Goal: Information Seeking & Learning: Compare options

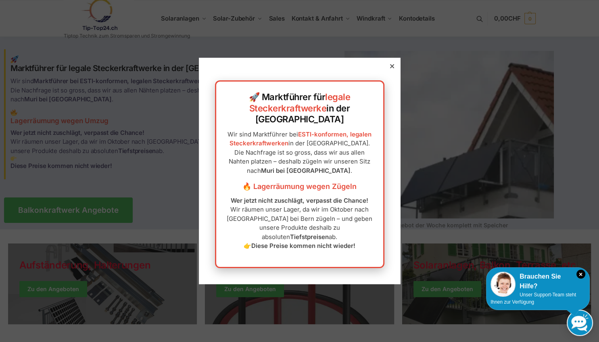
click at [393, 68] on icon at bounding box center [392, 66] width 4 height 4
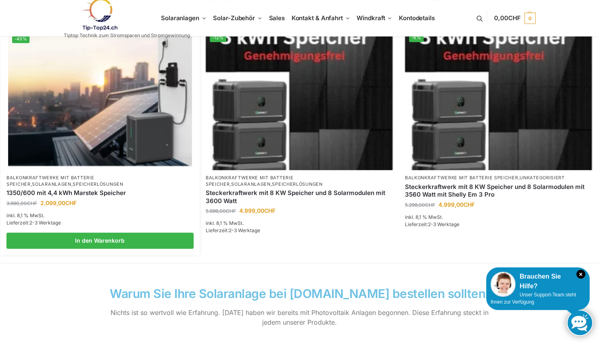
scroll to position [553, 0]
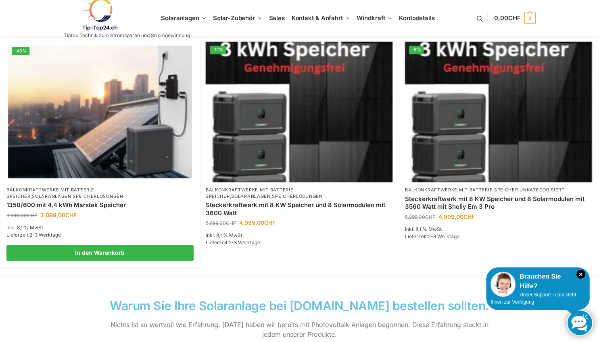
click at [119, 134] on img at bounding box center [100, 112] width 184 height 138
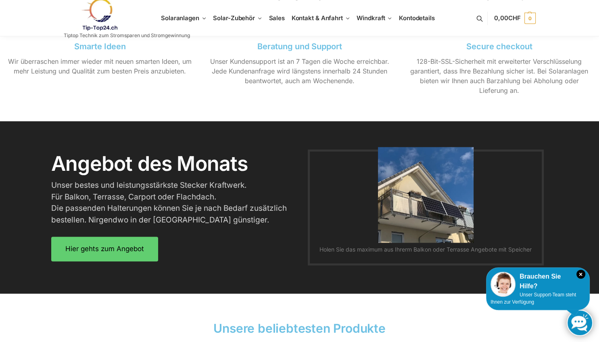
scroll to position [979, 0]
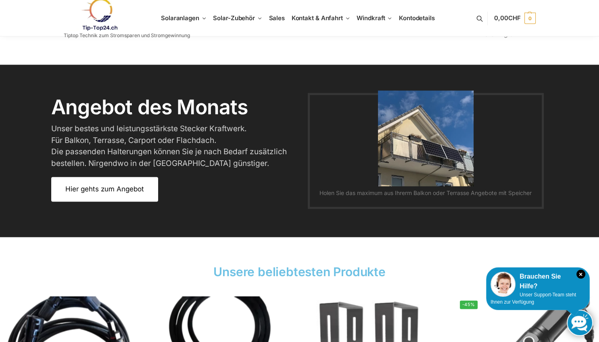
click at [94, 192] on span "Hier gehts zum Angebot" at bounding box center [104, 189] width 79 height 7
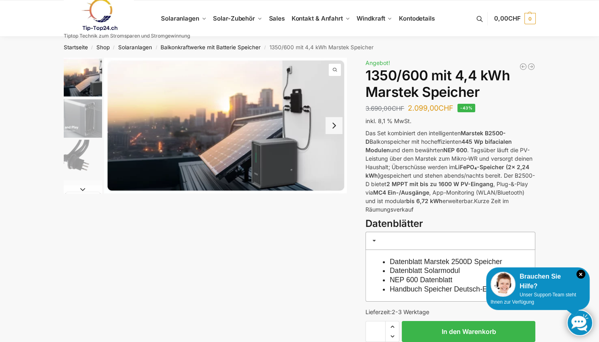
click at [335, 123] on button "Next slide" at bounding box center [334, 125] width 17 height 17
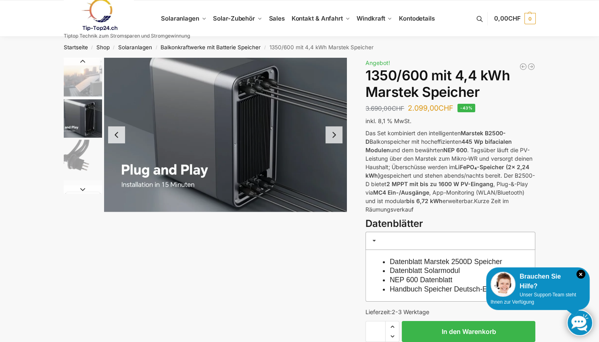
click at [336, 136] on button "Next slide" at bounding box center [334, 134] width 17 height 17
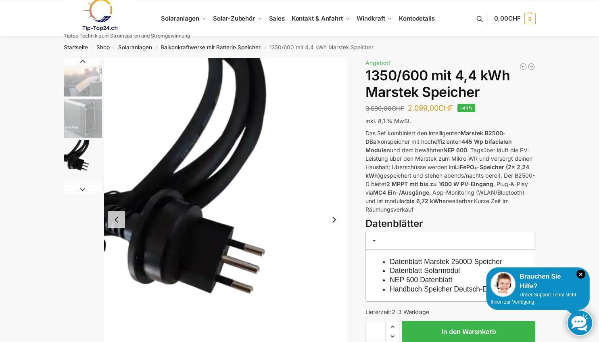
click at [334, 218] on button "Next slide" at bounding box center [334, 219] width 17 height 17
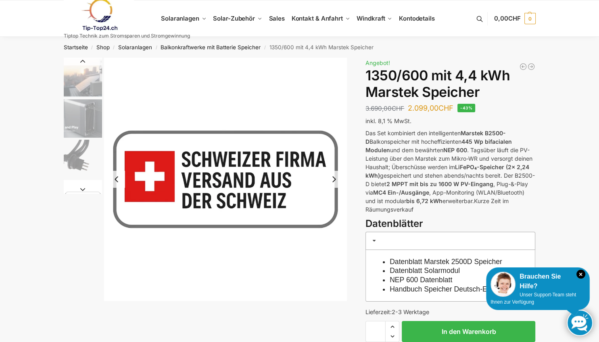
click at [334, 182] on button "Next slide" at bounding box center [334, 179] width 17 height 17
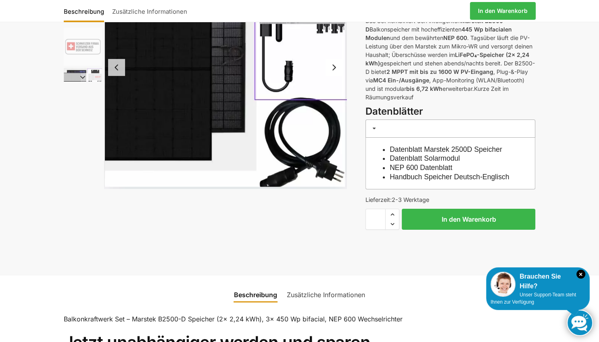
scroll to position [127, 0]
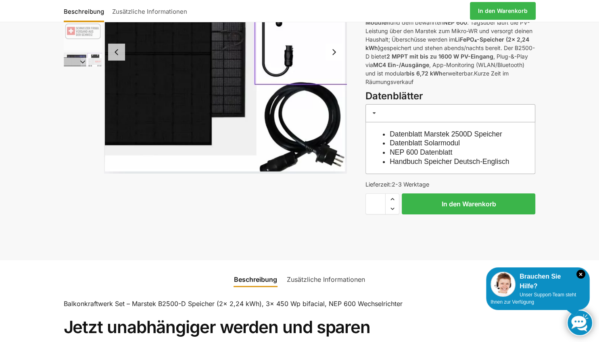
click at [433, 143] on link "Datenblatt Solarmodul" at bounding box center [425, 143] width 70 height 8
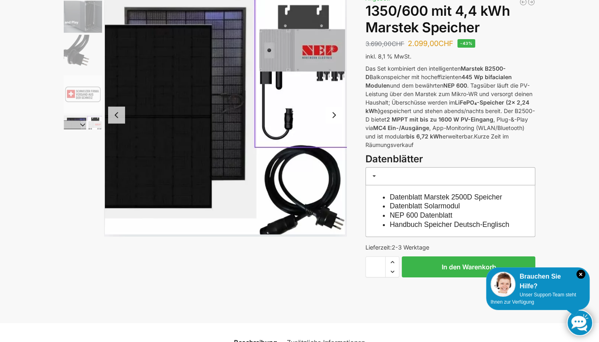
scroll to position [85, 0]
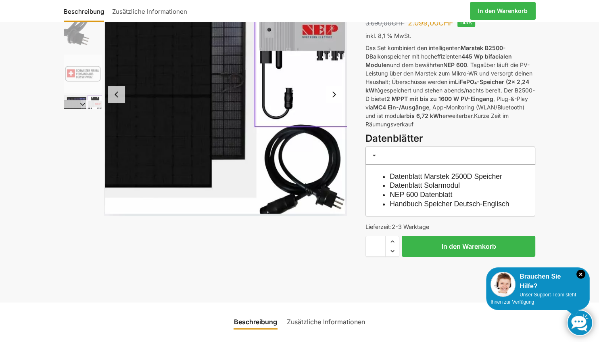
click at [421, 196] on link "NEP 600 Datenblatt" at bounding box center [421, 194] width 63 height 8
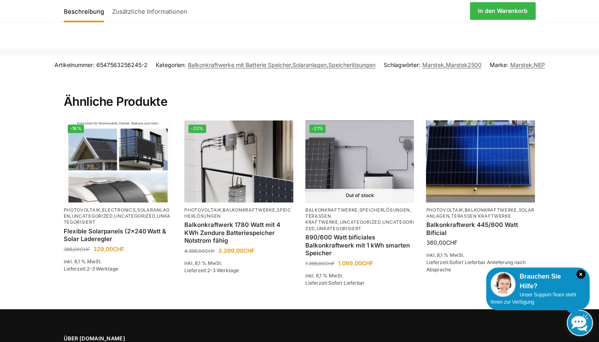
scroll to position [1192, 0]
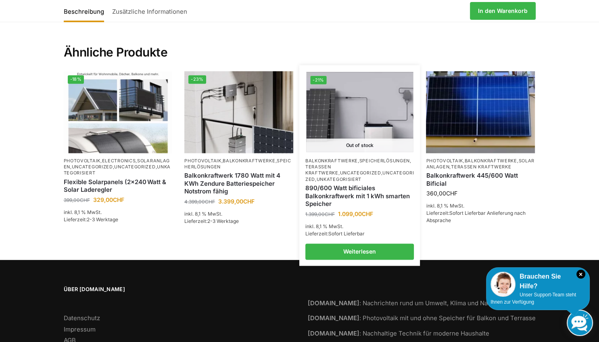
click at [356, 144] on img at bounding box center [359, 112] width 107 height 80
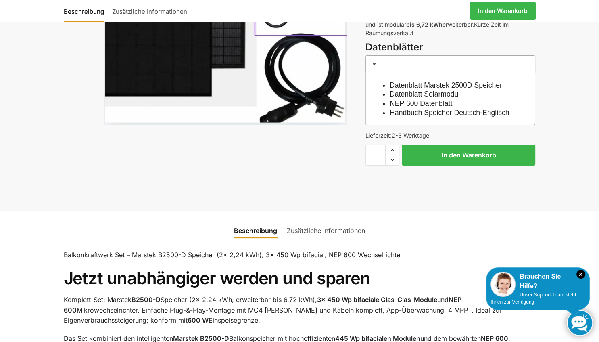
scroll to position [0, 0]
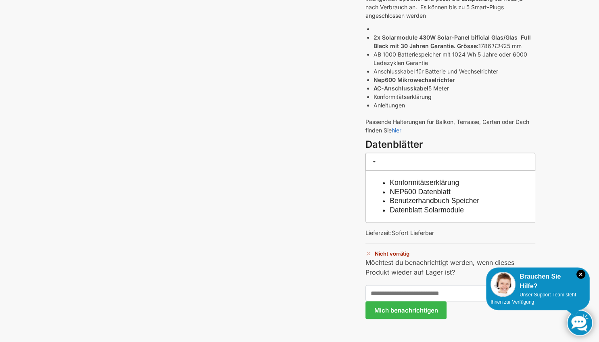
scroll to position [255, 0]
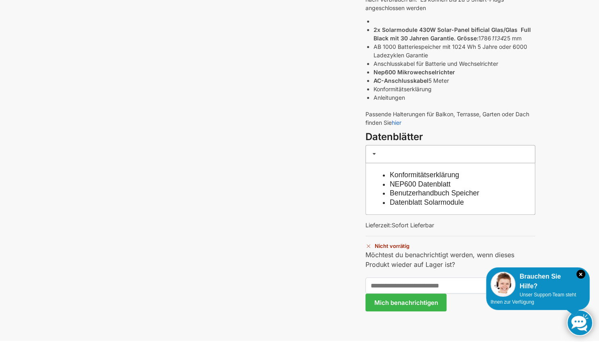
click at [450, 202] on link "Datenblatt Solarmodule" at bounding box center [427, 202] width 74 height 8
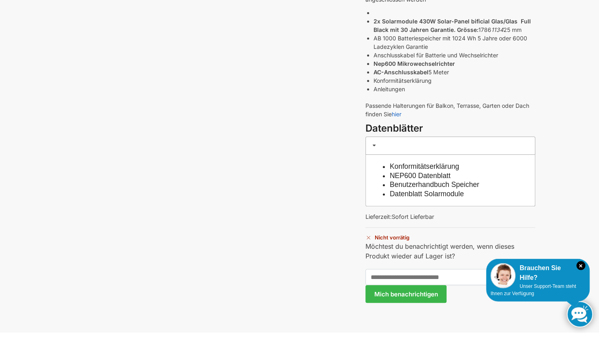
scroll to position [264, 0]
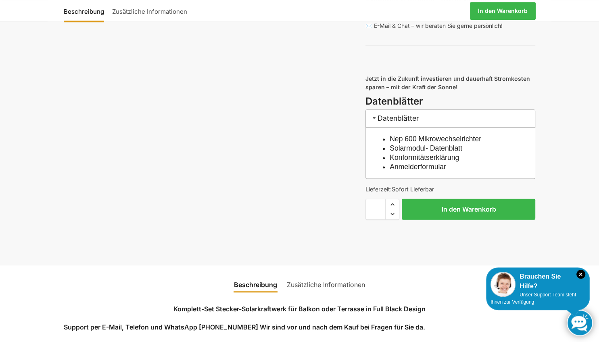
scroll to position [766, 0]
click at [417, 152] on link "Solarmodul- Datenblatt" at bounding box center [426, 148] width 73 height 8
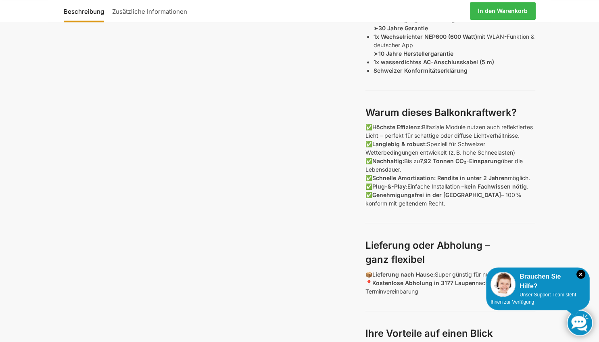
scroll to position [374, 0]
